Goal: Task Accomplishment & Management: Use online tool/utility

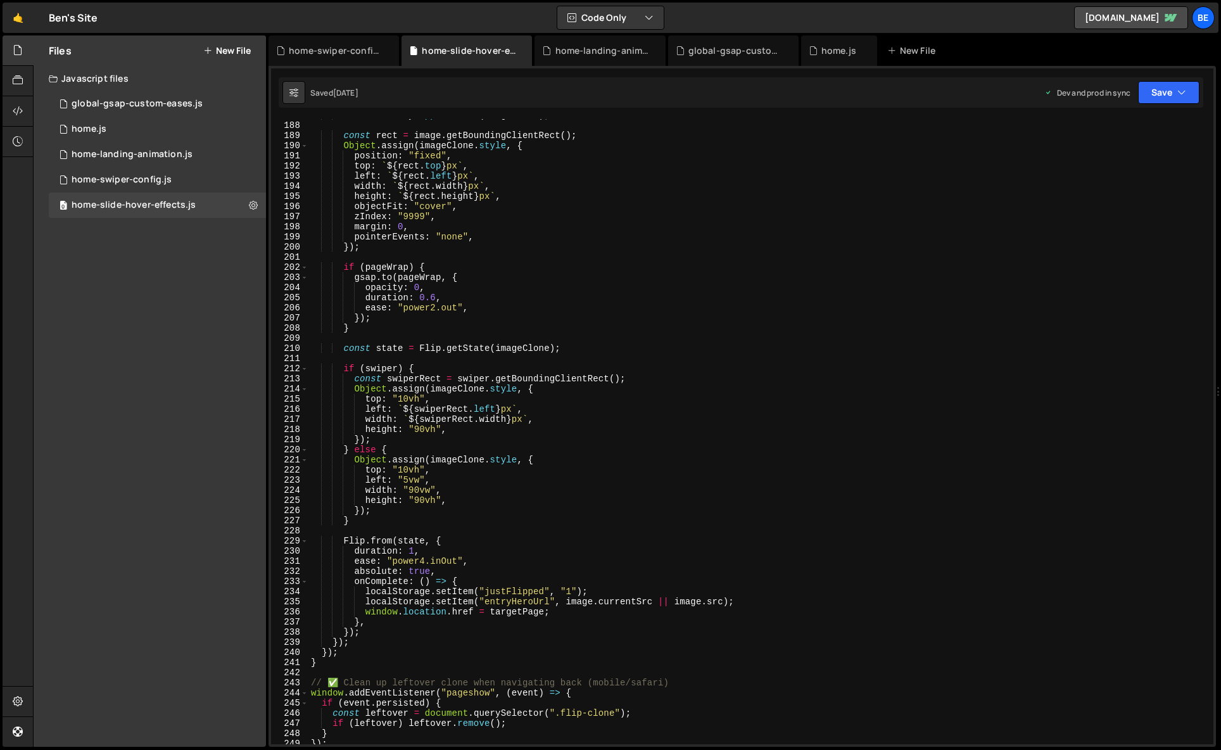
scroll to position [1936, 0]
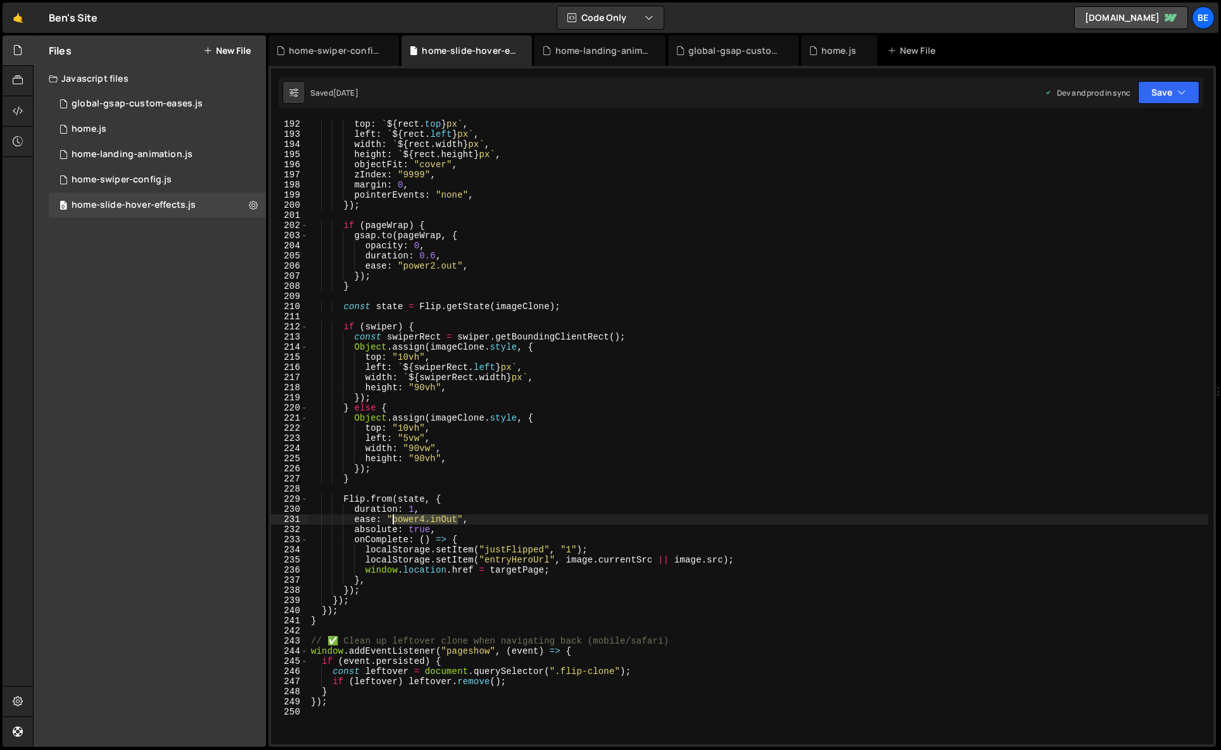
drag, startPoint x: 458, startPoint y: 521, endPoint x: 393, endPoint y: 523, distance: 65.3
click at [393, 523] on div "top : ` ${ rect . top } px ` , left : ` ${ rect . left } px ` , width : ` ${ re…" at bounding box center [758, 441] width 900 height 645
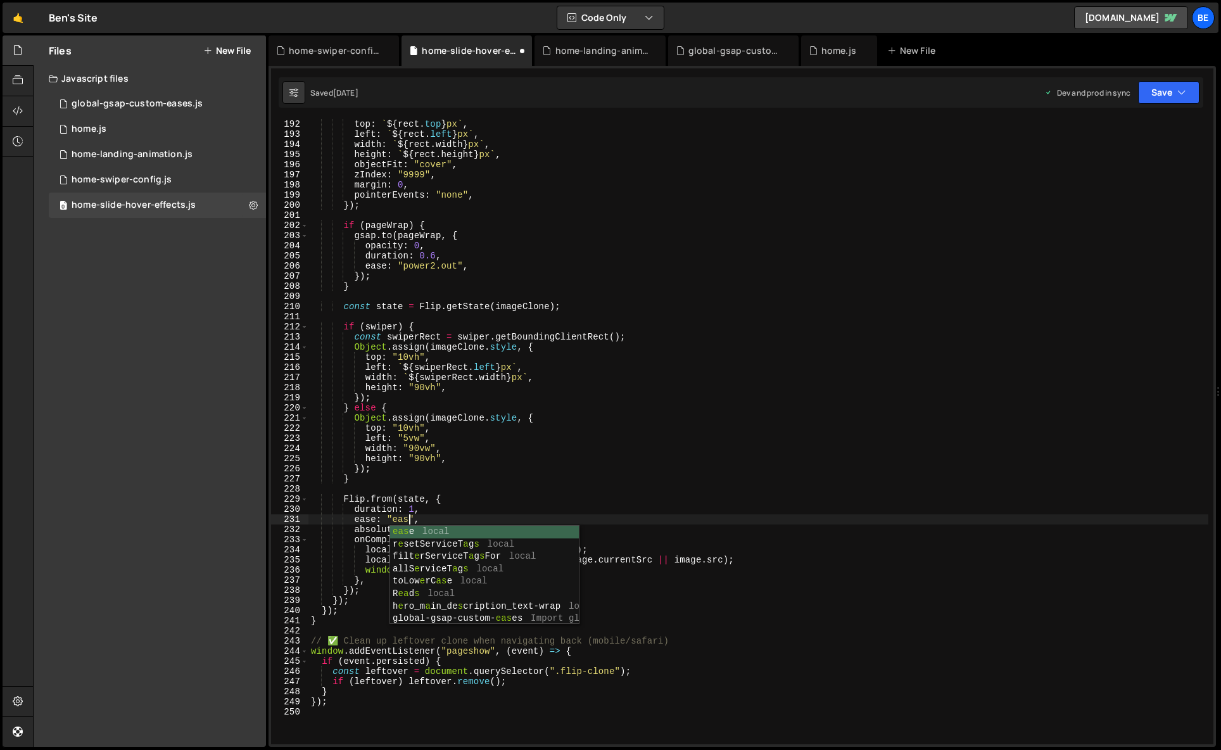
scroll to position [0, 7]
click at [1185, 98] on icon "button" at bounding box center [1181, 92] width 9 height 13
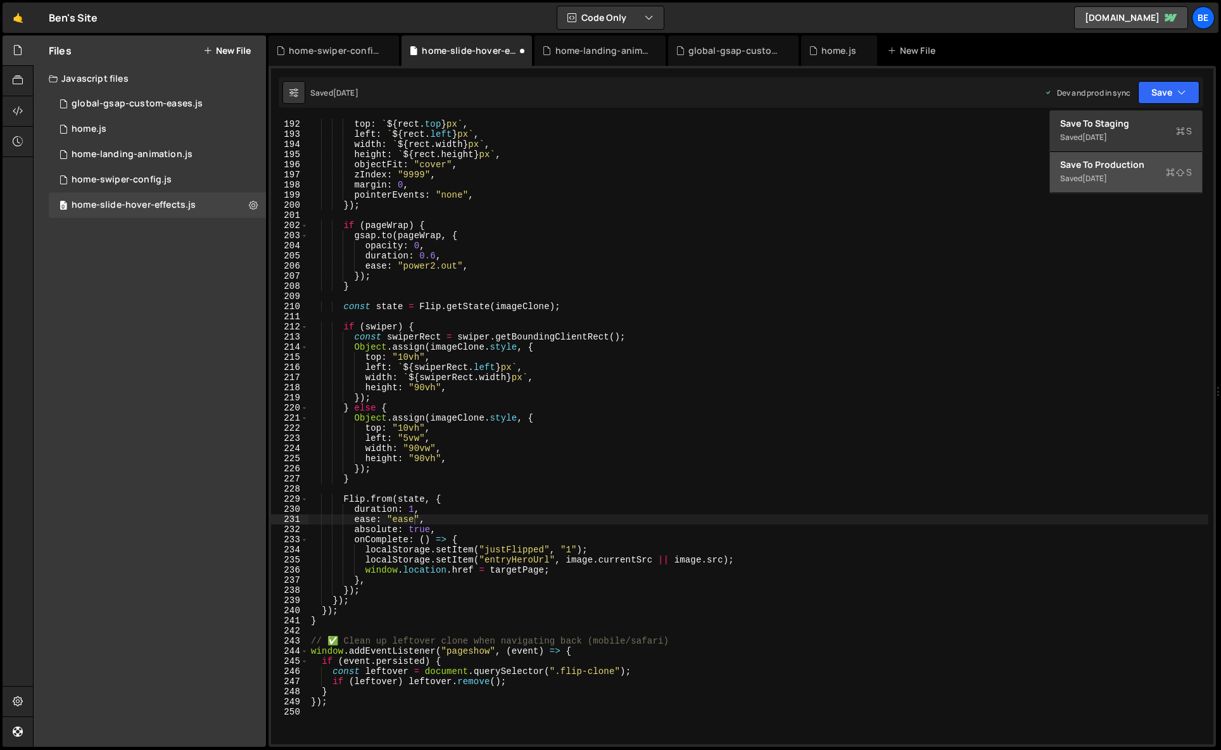
click at [1143, 177] on div "Saved [DATE]" at bounding box center [1126, 178] width 132 height 15
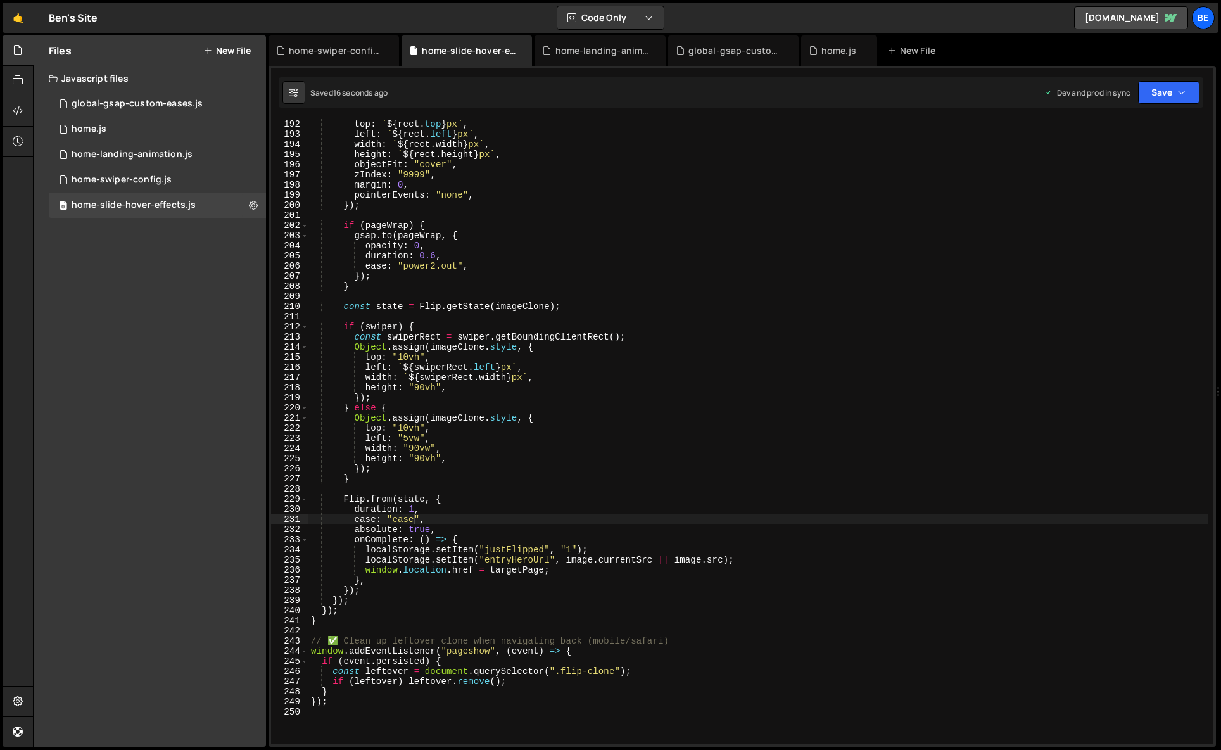
click at [408, 517] on div "top : ` ${ rect . top } px ` , left : ` ${ rect . left } px ` , width : ` ${ re…" at bounding box center [758, 441] width 900 height 645
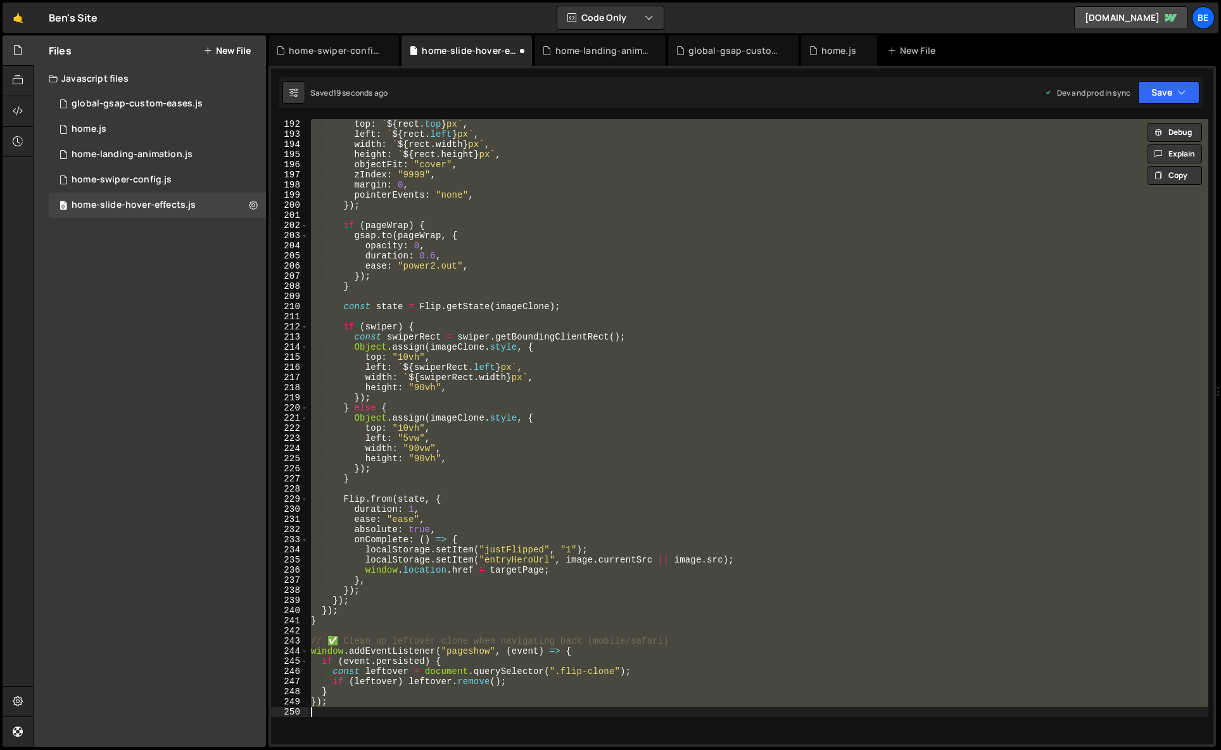
scroll to position [0, 1]
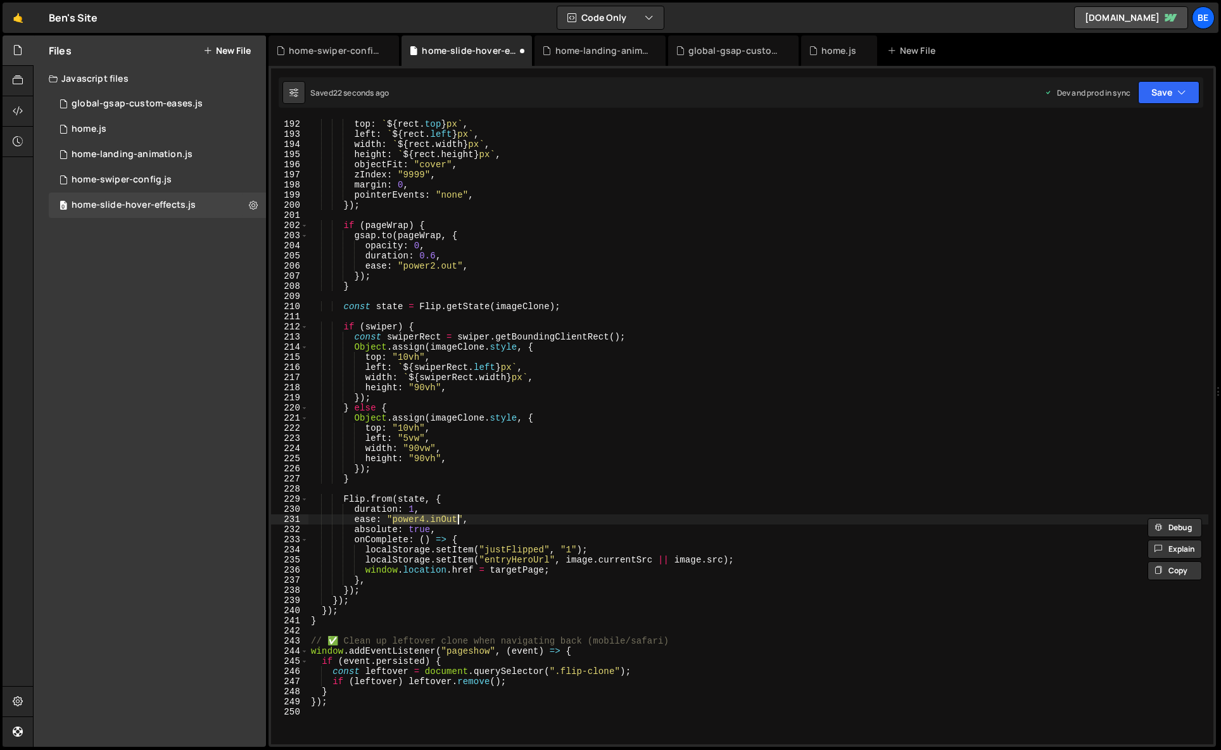
click at [425, 519] on div "top : ` ${ rect . top } px ` , left : ` ${ rect . left } px ` , width : ` ${ re…" at bounding box center [758, 431] width 900 height 625
click at [1160, 103] on button "Save" at bounding box center [1168, 92] width 61 height 23
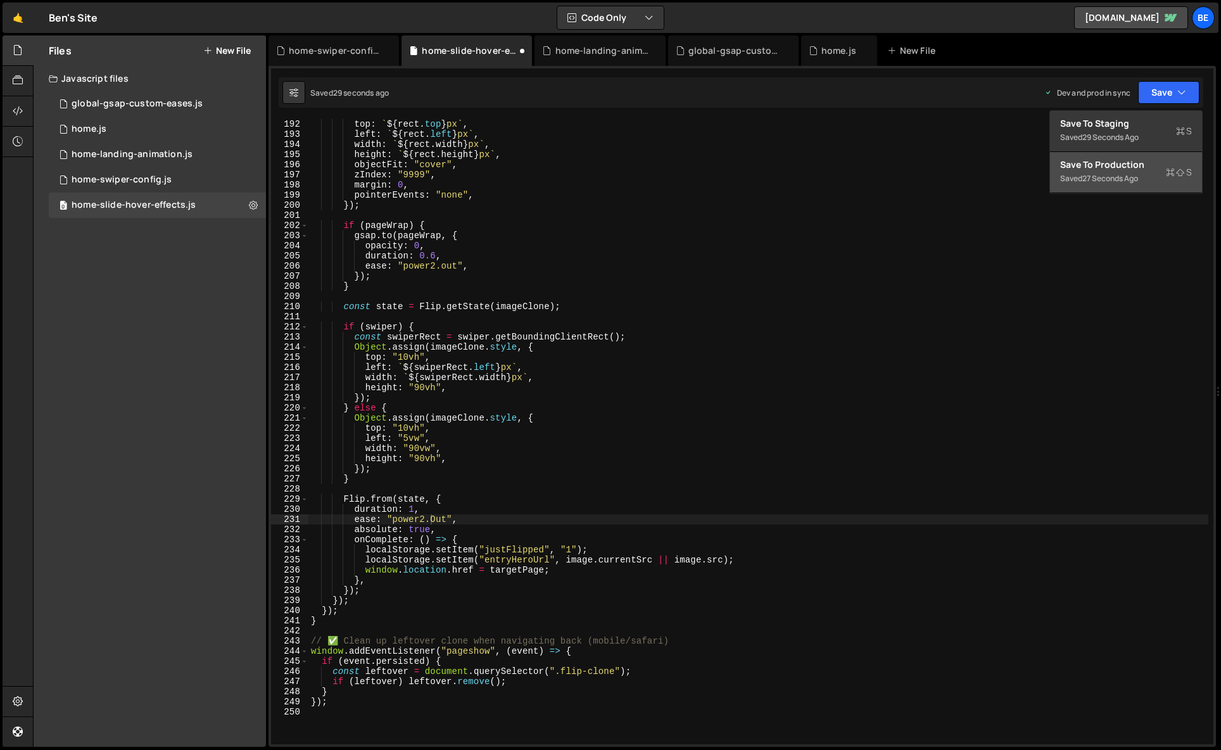
click at [1139, 167] on div "Save to Production S" at bounding box center [1126, 164] width 132 height 13
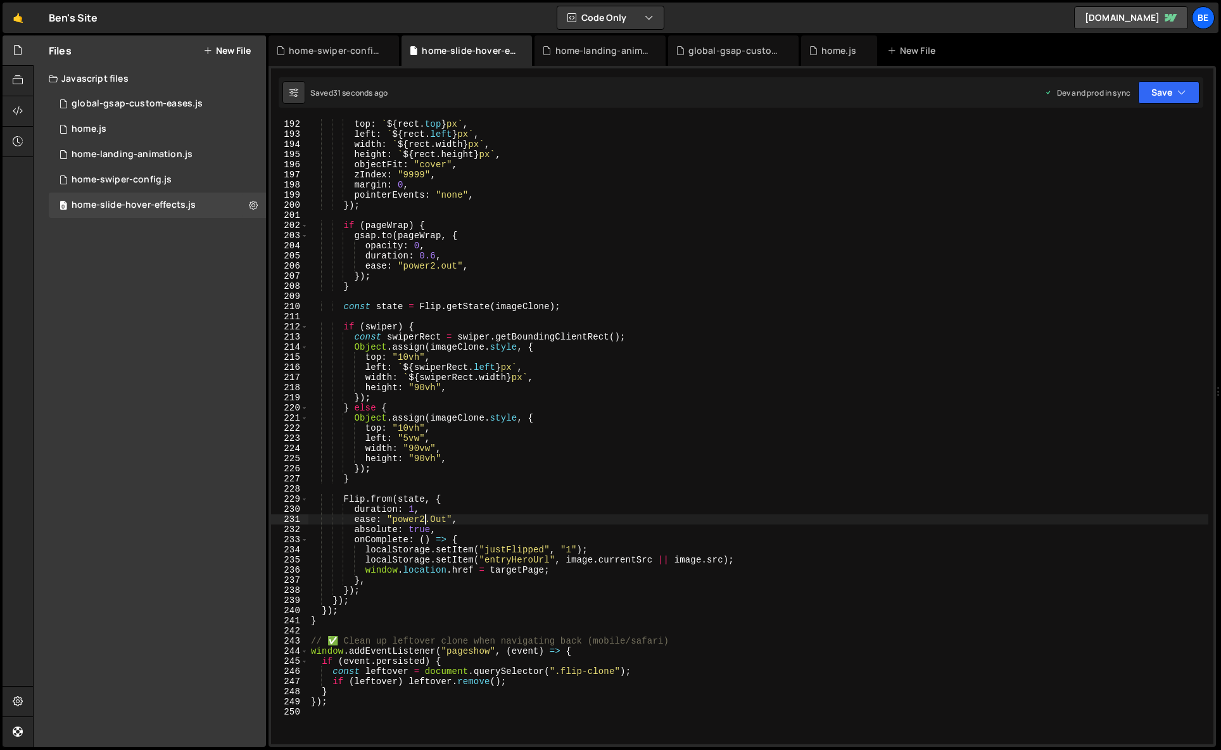
click at [423, 520] on div "top : ` ${ rect . top } px ` , left : ` ${ rect . left } px ` , width : ` ${ re…" at bounding box center [758, 441] width 900 height 645
click at [1178, 96] on icon "button" at bounding box center [1181, 92] width 9 height 13
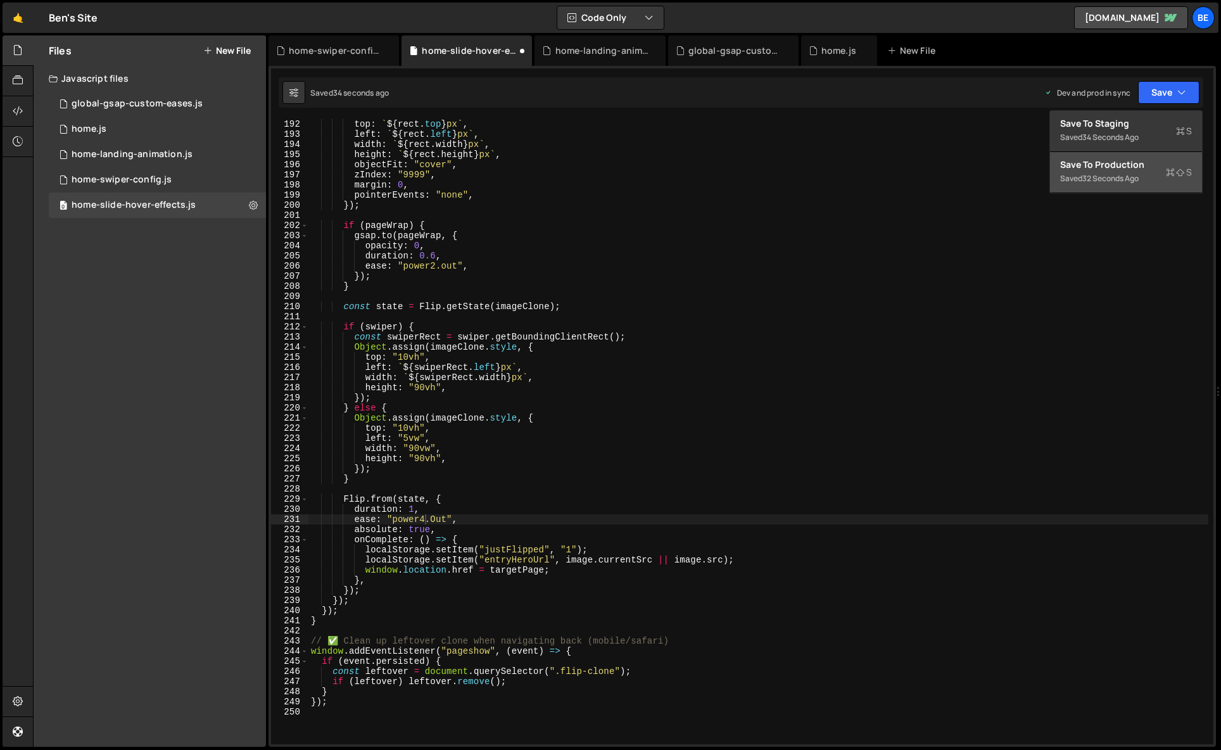
click at [1162, 159] on div "Save to Production S" at bounding box center [1126, 164] width 132 height 13
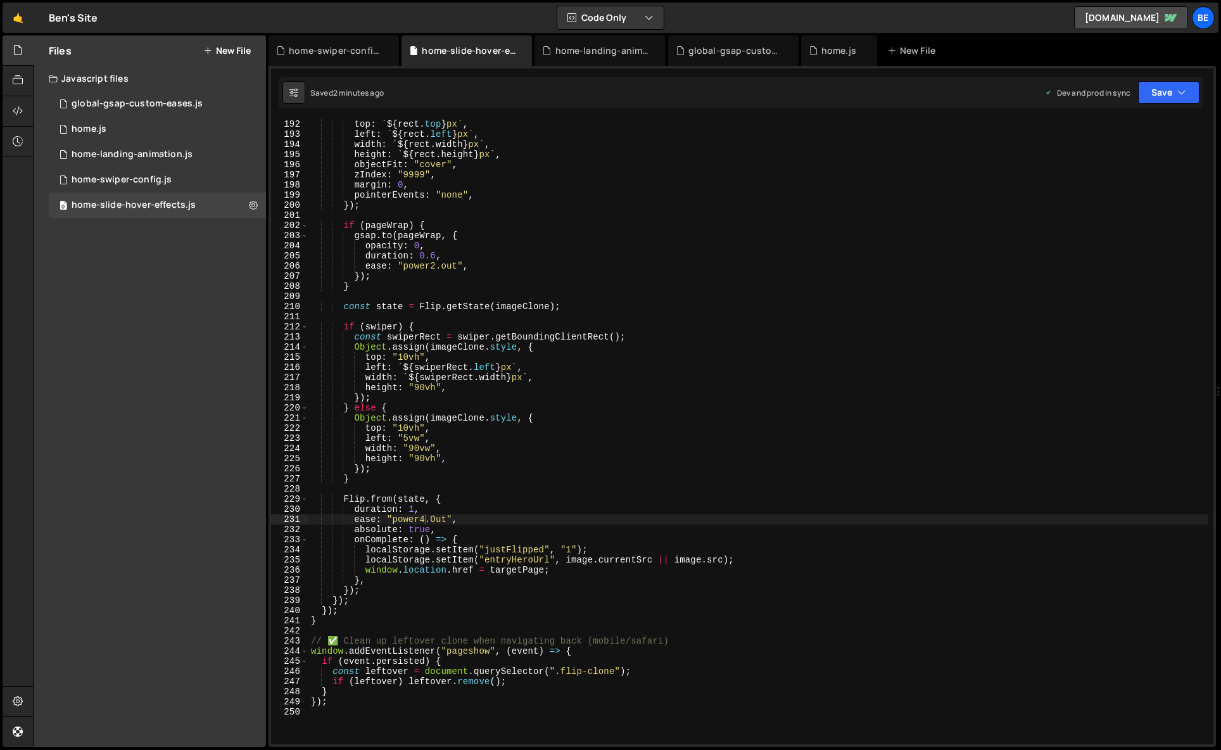
click at [431, 517] on div "top : ` ${ rect . top } px ` , left : ` ${ rect . left } px ` , width : ` ${ re…" at bounding box center [758, 441] width 900 height 645
click at [458, 517] on div "top : ` ${ rect . top } px ` , left : ` ${ rect . left } px ` , width : ` ${ re…" at bounding box center [758, 441] width 900 height 645
drag, startPoint x: 457, startPoint y: 520, endPoint x: 393, endPoint y: 518, distance: 64.0
click at [393, 518] on div "top : ` ${ rect . top } px ` , left : ` ${ rect . left } px ` , width : ` ${ re…" at bounding box center [758, 441] width 900 height 645
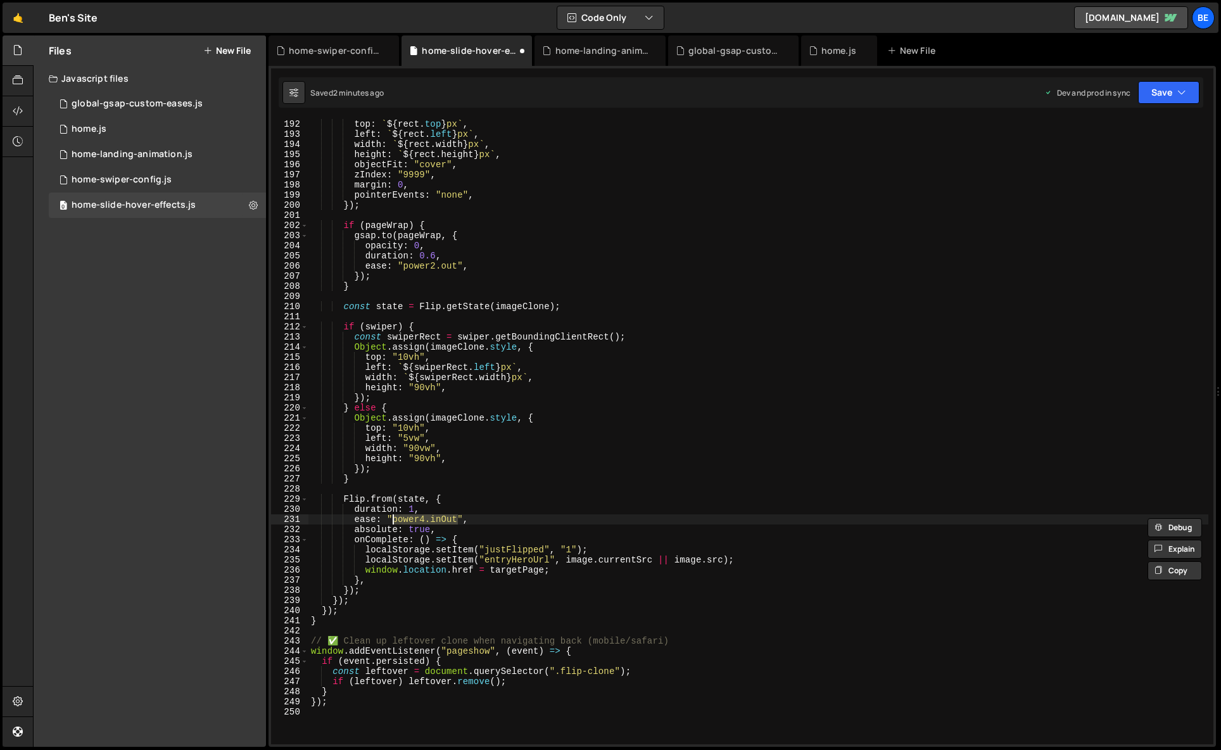
scroll to position [0, 6]
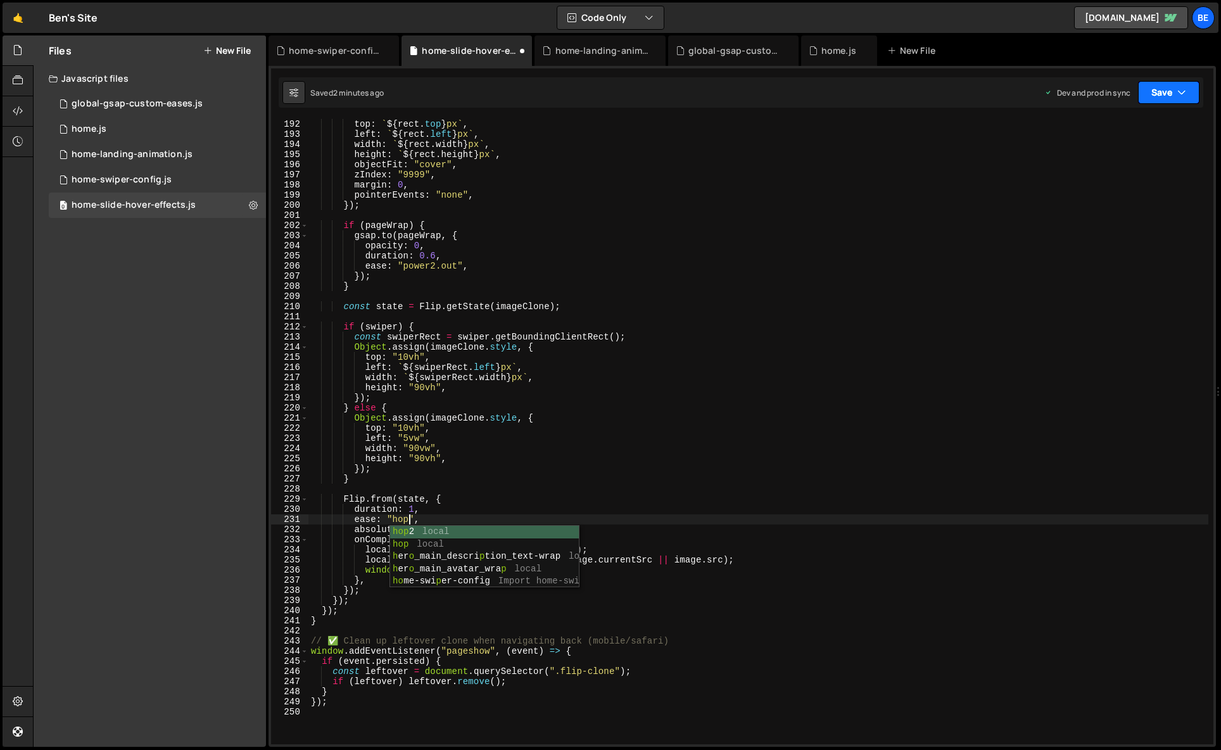
type textarea "ease: "hop","
click at [1176, 94] on button "Save" at bounding box center [1168, 92] width 61 height 23
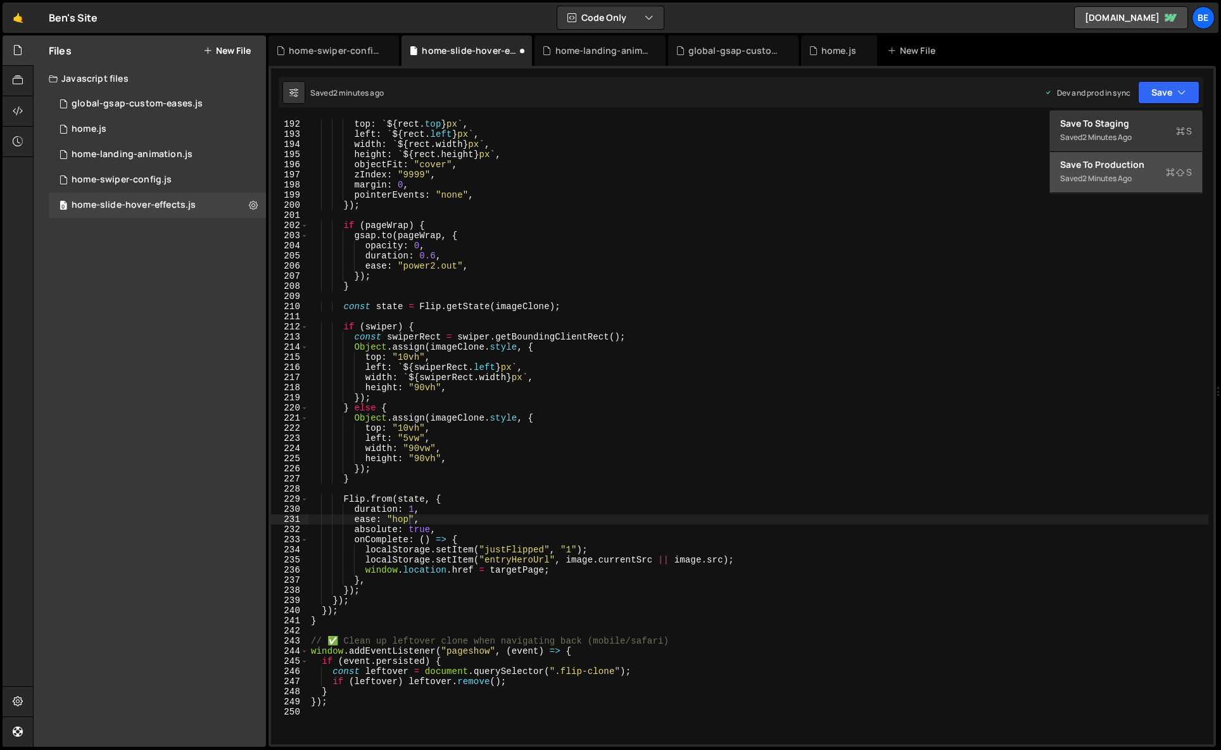
click at [1108, 186] on div "Saved 2 minutes ago" at bounding box center [1126, 178] width 132 height 15
